Goal: Transaction & Acquisition: Purchase product/service

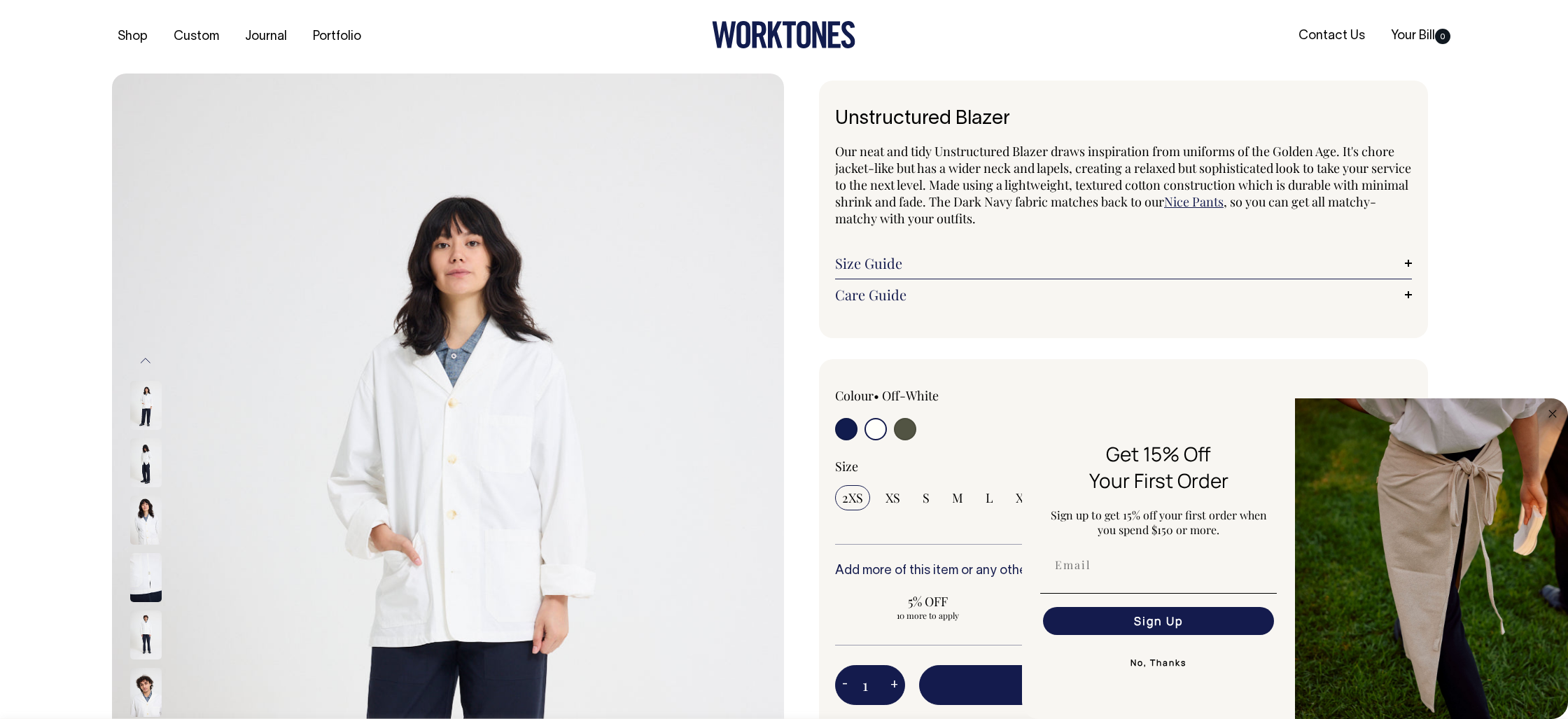
select select "Off-White"
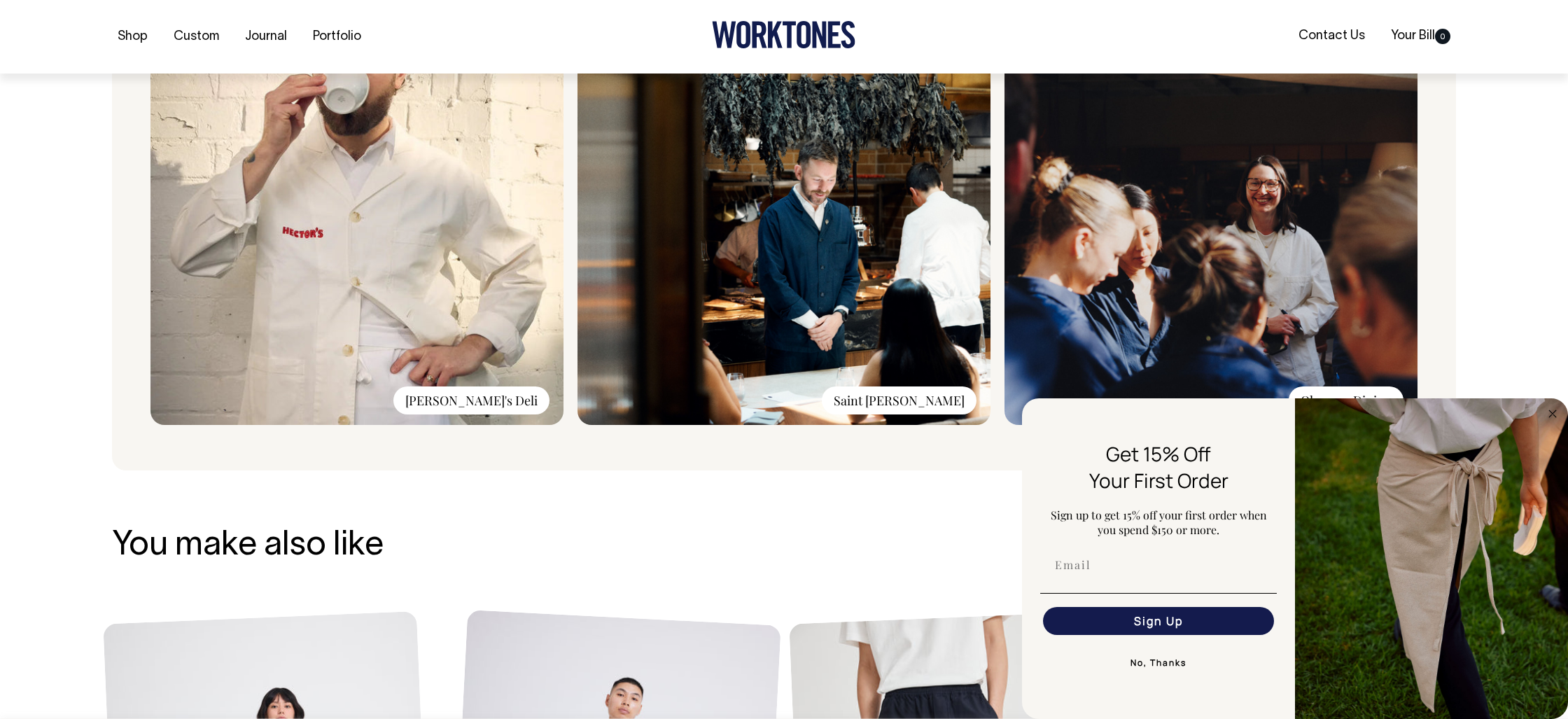
click at [805, 278] on img at bounding box center [783, 237] width 413 height 374
click at [933, 400] on div "Saint Peter" at bounding box center [899, 399] width 155 height 28
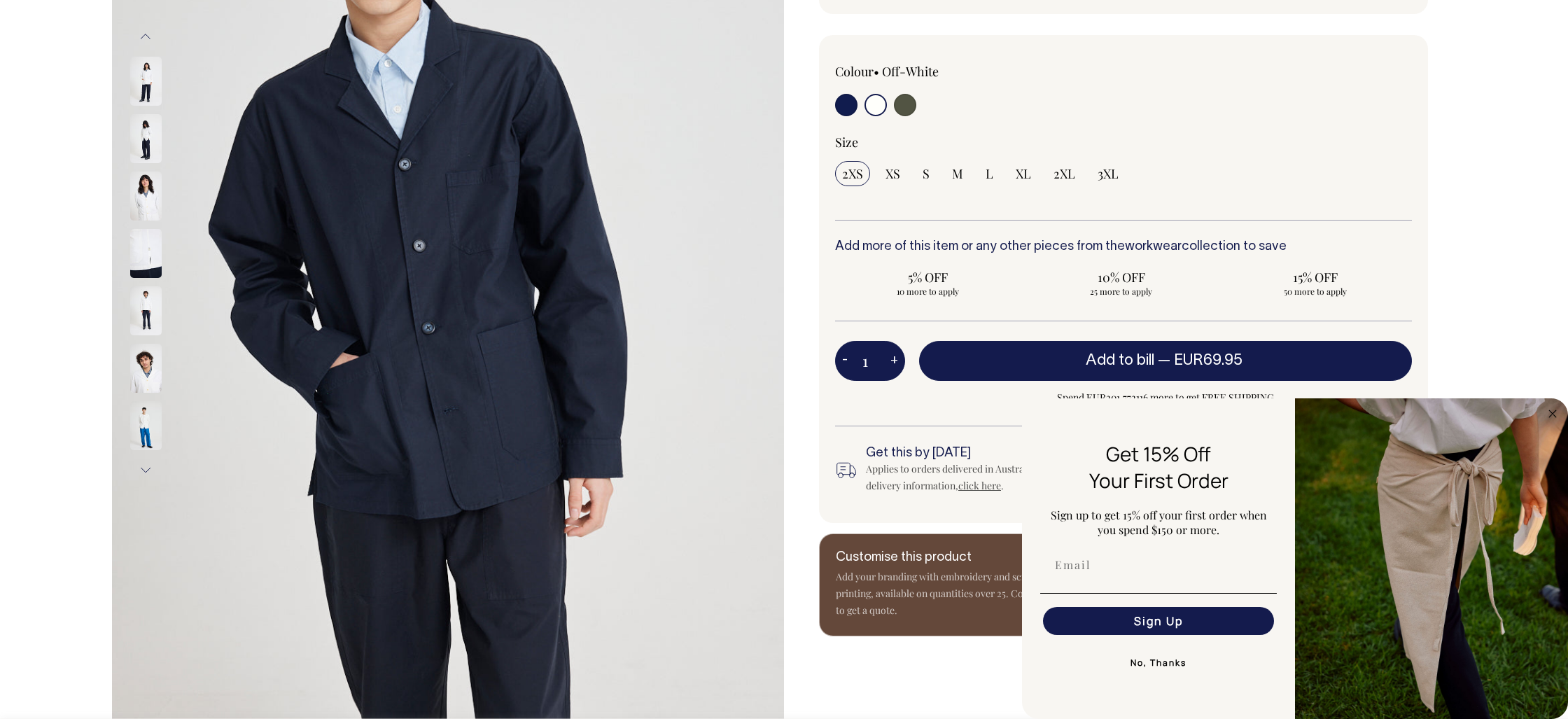
scroll to position [324, 0]
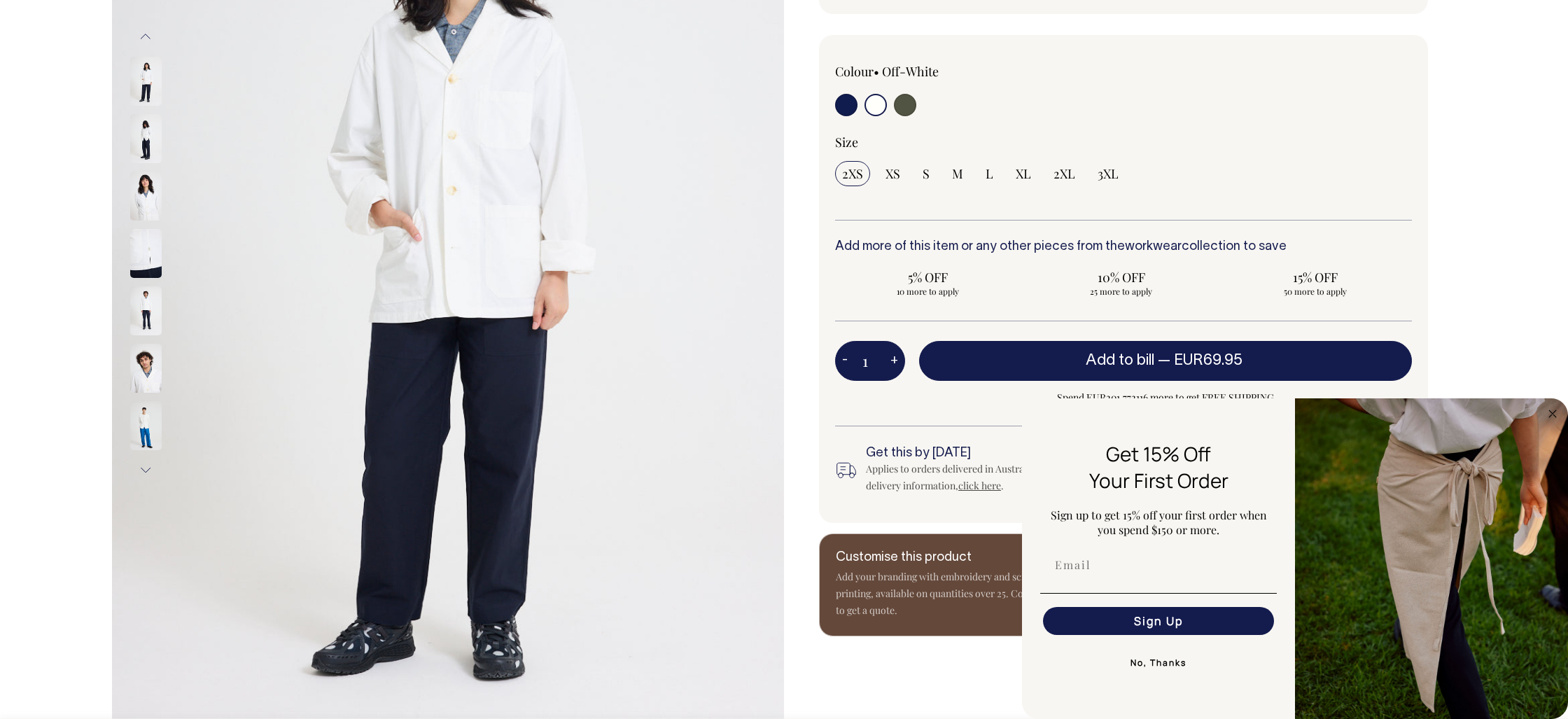
click at [143, 362] on img at bounding box center [145, 368] width 31 height 49
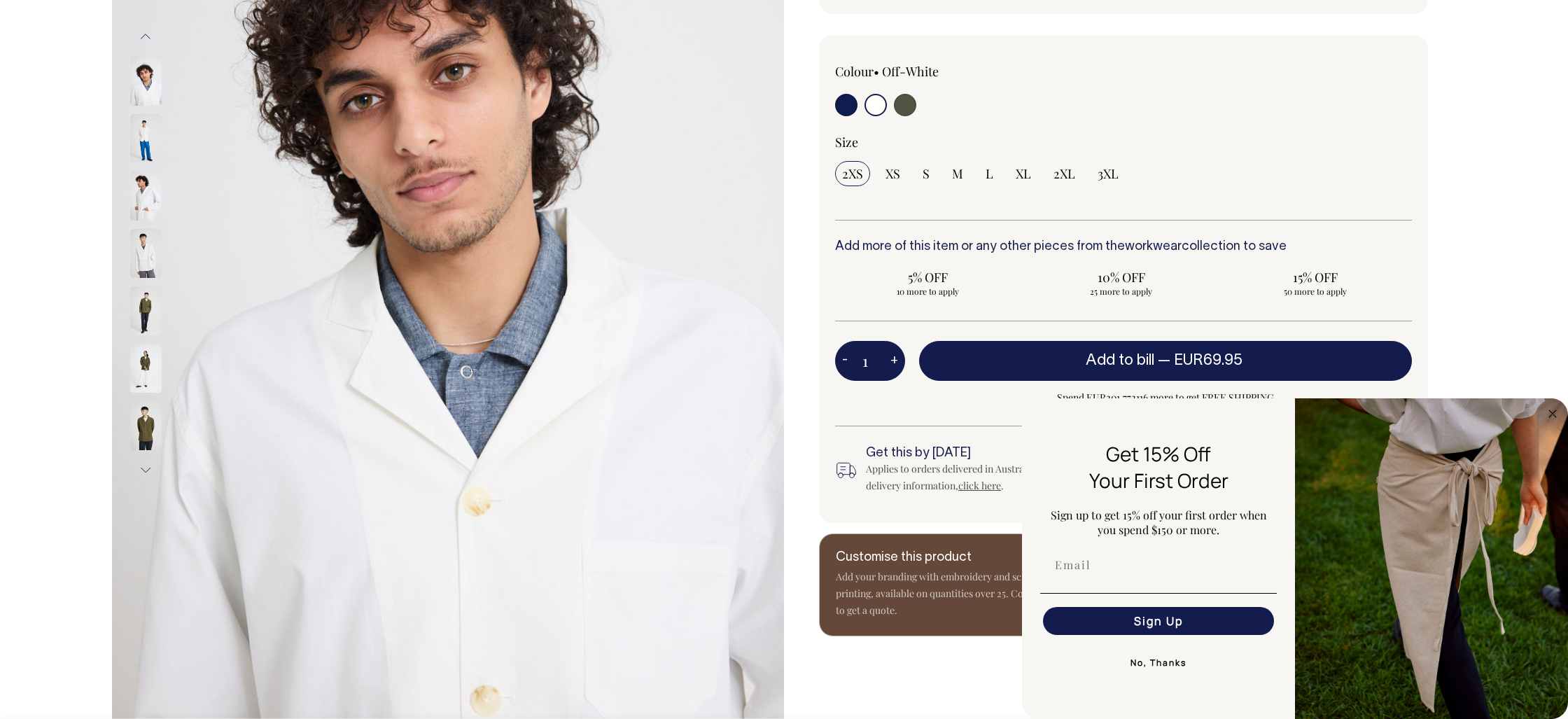
click at [147, 318] on img at bounding box center [145, 311] width 31 height 49
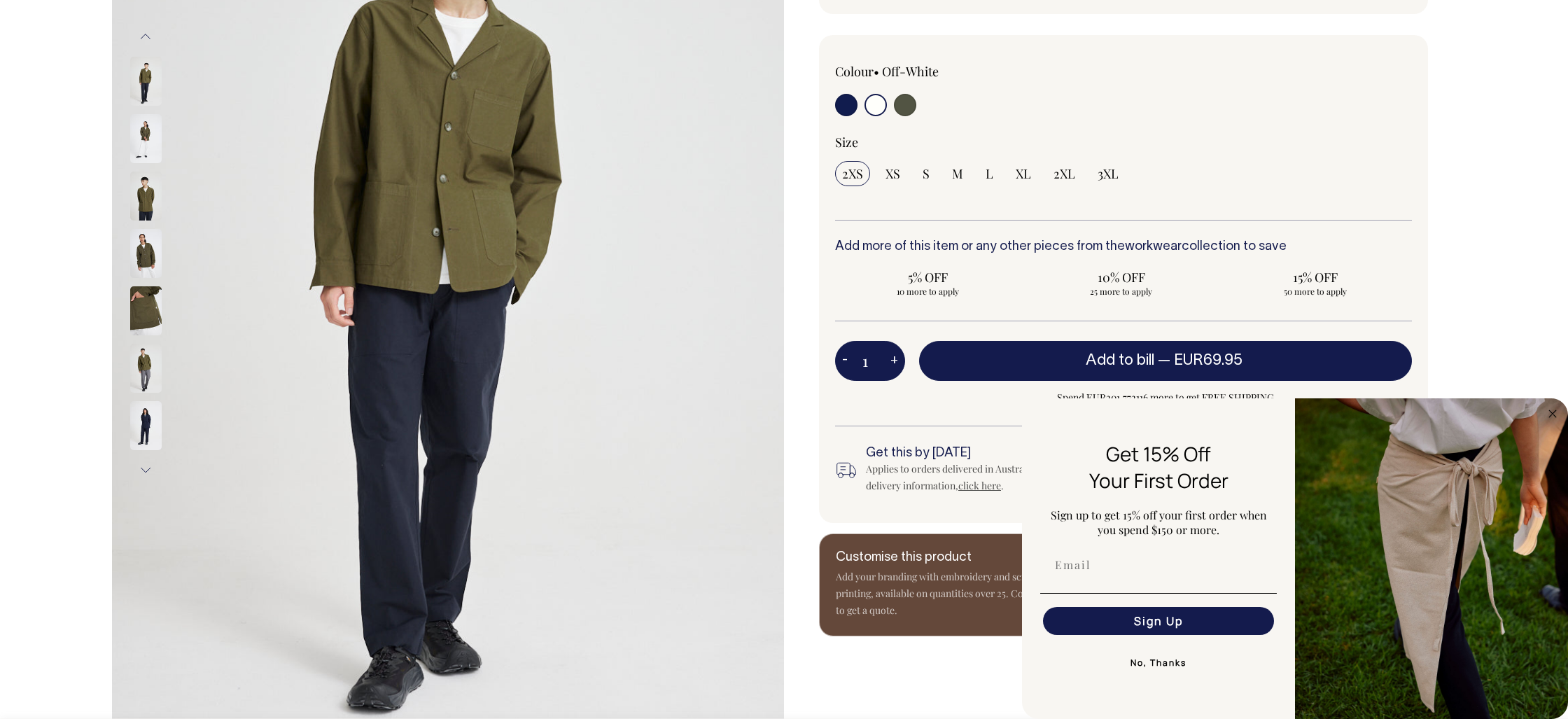
click at [153, 424] on img at bounding box center [145, 425] width 31 height 49
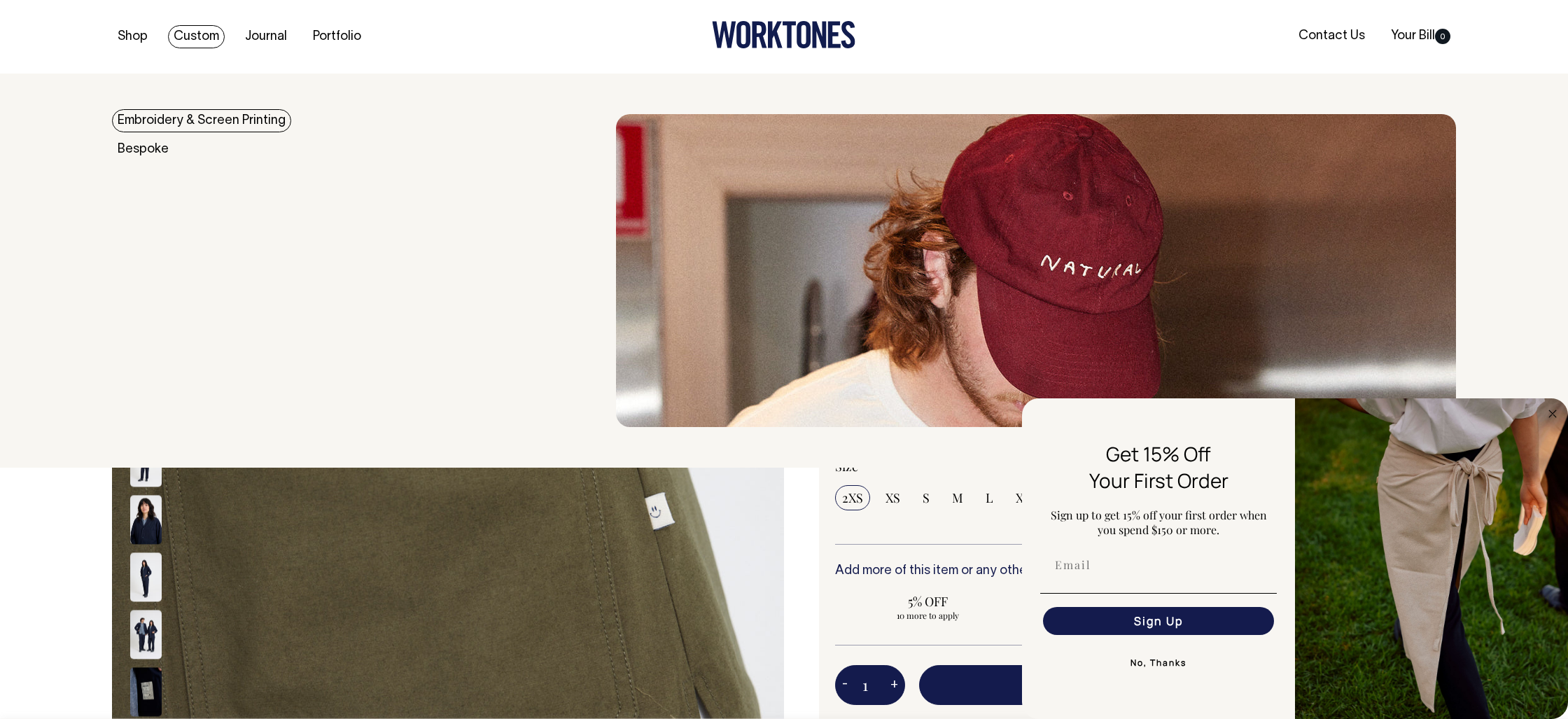
scroll to position [0, 0]
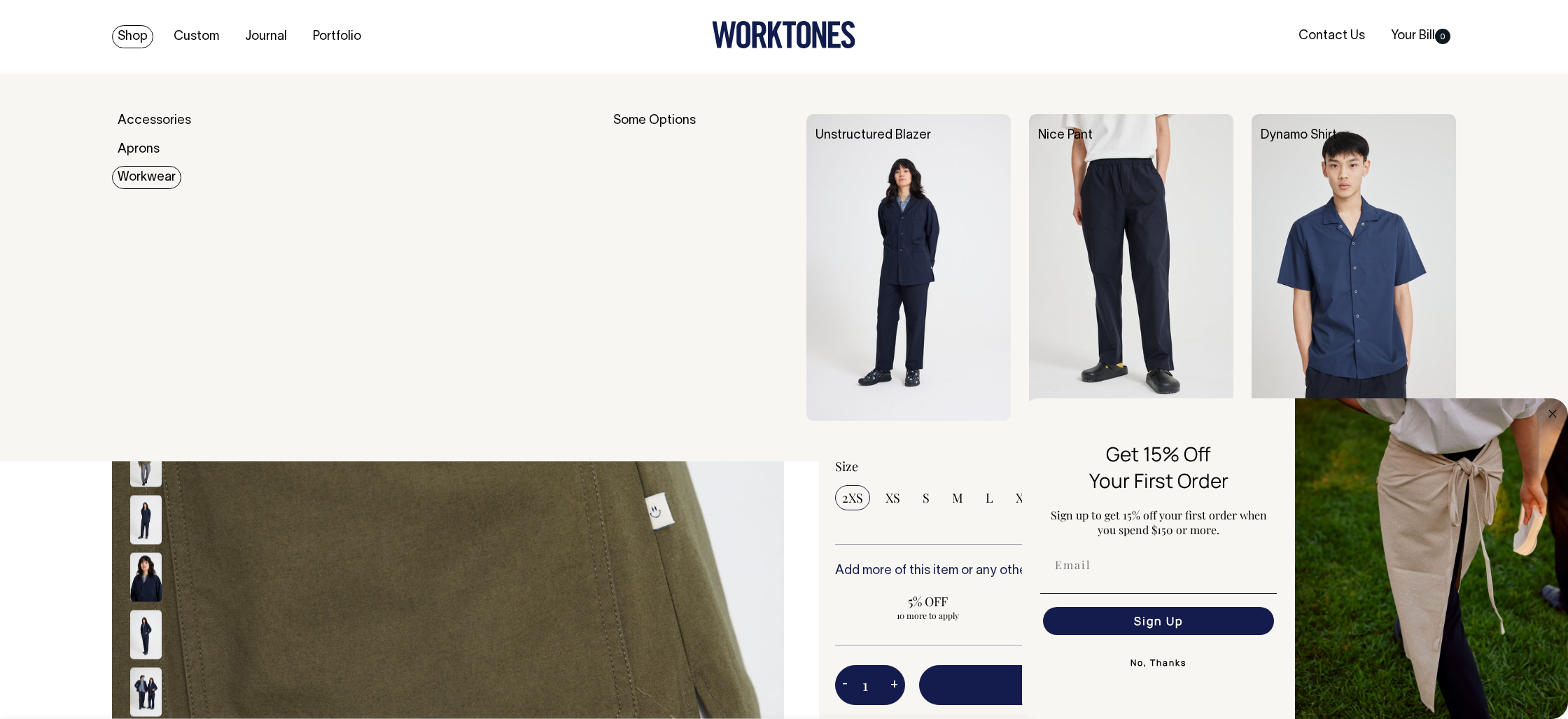
click at [152, 177] on link "Workwear" at bounding box center [146, 177] width 69 height 23
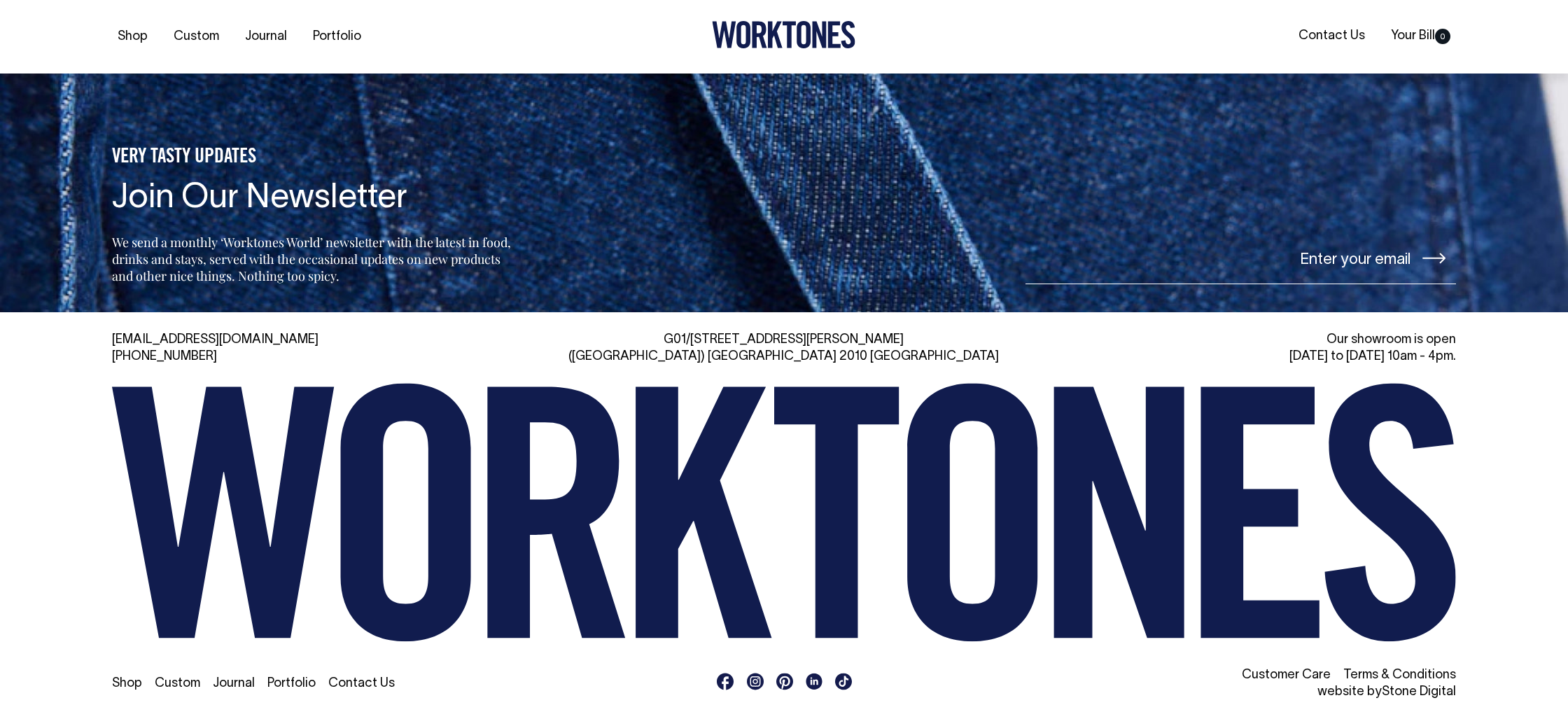
scroll to position [1489, 0]
click at [766, 680] on ul at bounding box center [783, 684] width 434 height 23
click at [752, 681] on rect at bounding box center [754, 680] width 17 height 17
